Goal: Navigation & Orientation: Find specific page/section

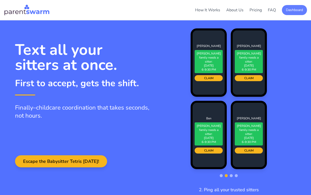
click at [189, 9] on button "Dashboard" at bounding box center [294, 10] width 25 height 10
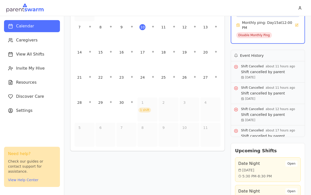
scroll to position [84, 0]
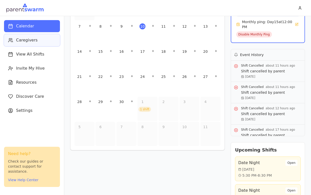
click at [44, 43] on button "Caregivers" at bounding box center [32, 40] width 56 height 12
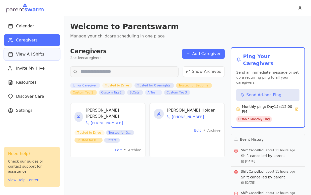
click at [39, 57] on span "View All Shifts" at bounding box center [30, 54] width 28 height 6
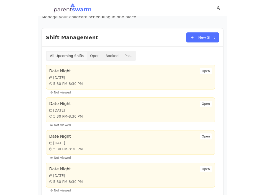
scroll to position [21, 0]
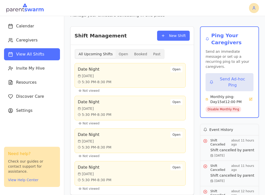
click at [189, 8] on html "Calendar Caregivers View All Shifts Invite My Hive Resources Discover Care Sett…" at bounding box center [132, 97] width 265 height 195
click at [189, 28] on div "Sign Out" at bounding box center [241, 27] width 30 height 8
